Goal: Transaction & Acquisition: Purchase product/service

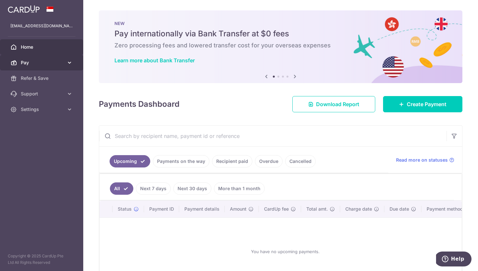
click at [72, 61] on icon at bounding box center [69, 62] width 6 height 6
click at [209, 116] on div "× Pause Schedule Pause all future payments in this series Pause just this one p…" at bounding box center [280, 135] width 395 height 271
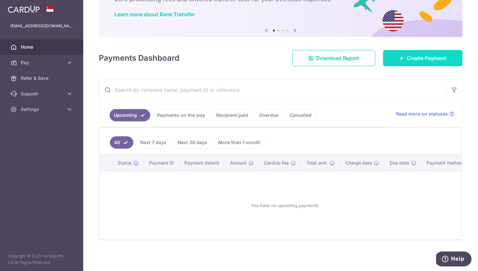
click at [423, 56] on span "Create Payment" at bounding box center [427, 58] width 40 height 8
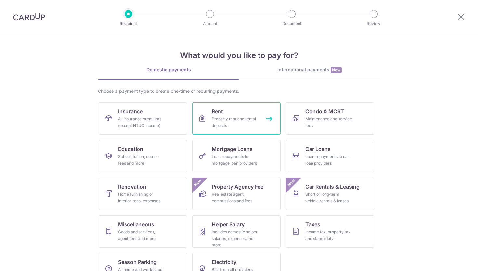
scroll to position [19, 0]
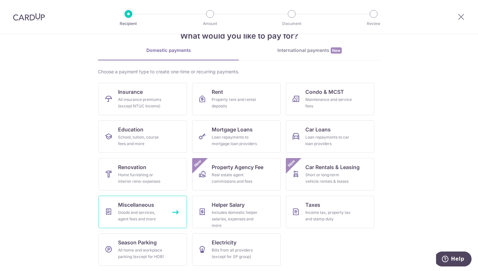
click at [143, 214] on div "Goods and services, agent fees and more" at bounding box center [141, 216] width 47 height 13
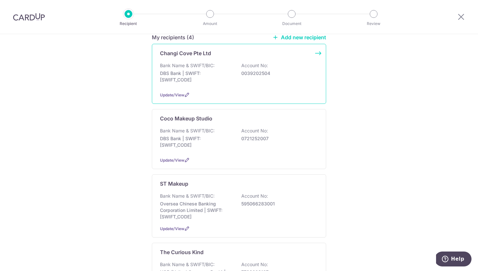
scroll to position [101, 0]
click at [231, 69] on p "DBS Bank | SWIFT: DBSSSGSGXXX" at bounding box center [196, 75] width 73 height 13
